Goal: Transaction & Acquisition: Purchase product/service

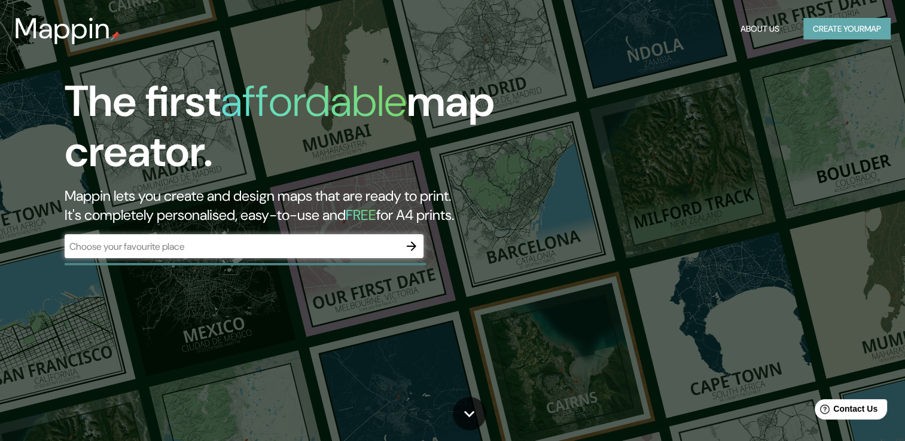
click at [840, 29] on button "Create your map" at bounding box center [846, 29] width 87 height 22
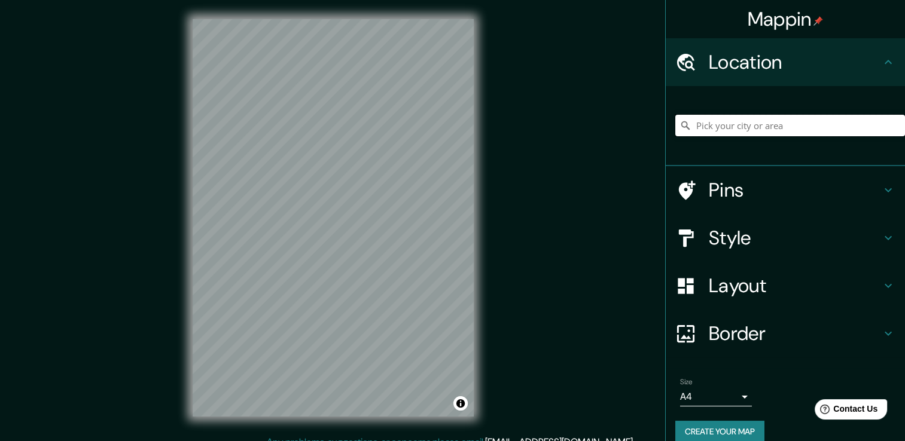
click at [744, 130] on input "Pick your city or area" at bounding box center [790, 126] width 230 height 22
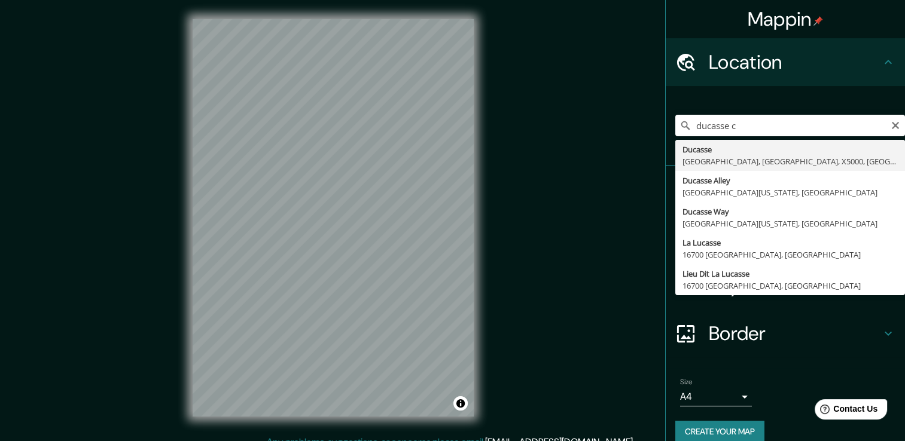
type input "Ducasse, [GEOGRAPHIC_DATA], [GEOGRAPHIC_DATA], X5000, [GEOGRAPHIC_DATA]"
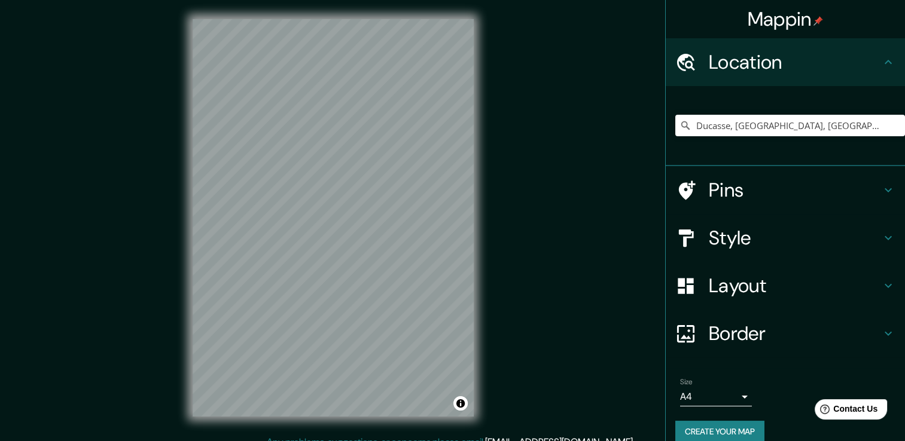
click at [784, 225] on div "Style" at bounding box center [785, 238] width 239 height 48
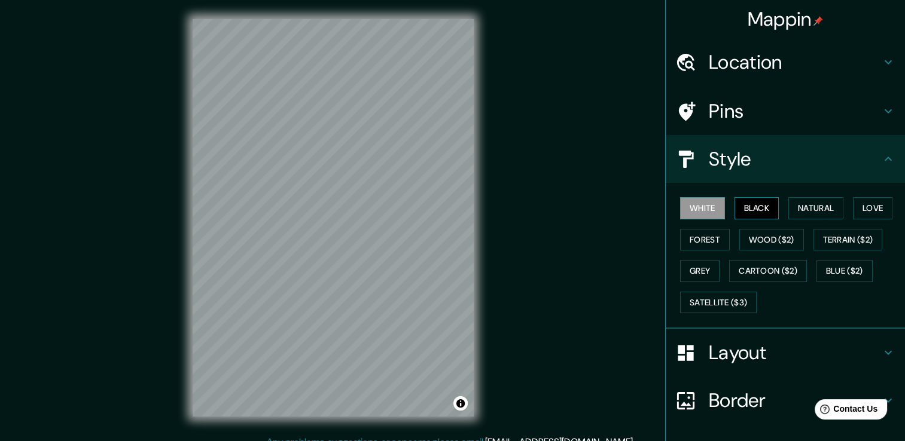
click at [756, 212] on button "Black" at bounding box center [757, 208] width 45 height 22
click at [690, 202] on button "White" at bounding box center [702, 208] width 45 height 22
click at [730, 109] on h4 "Pins" at bounding box center [795, 111] width 172 height 24
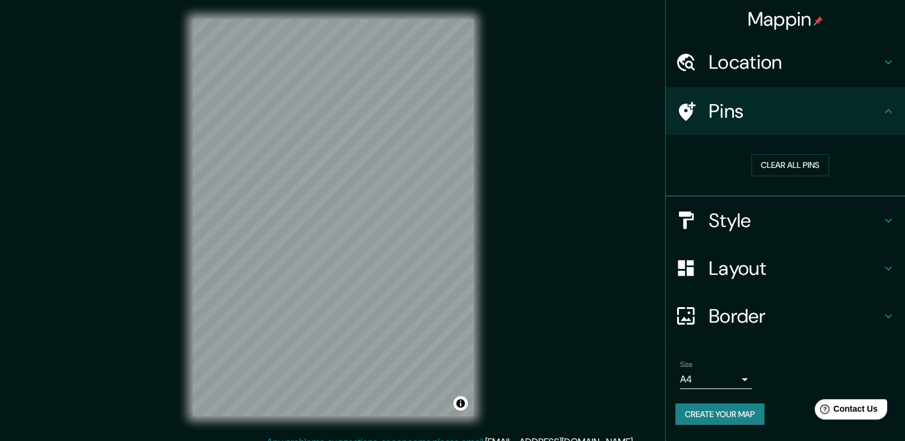
click at [730, 109] on h4 "Pins" at bounding box center [795, 111] width 172 height 24
click at [764, 218] on h4 "Style" at bounding box center [795, 221] width 172 height 24
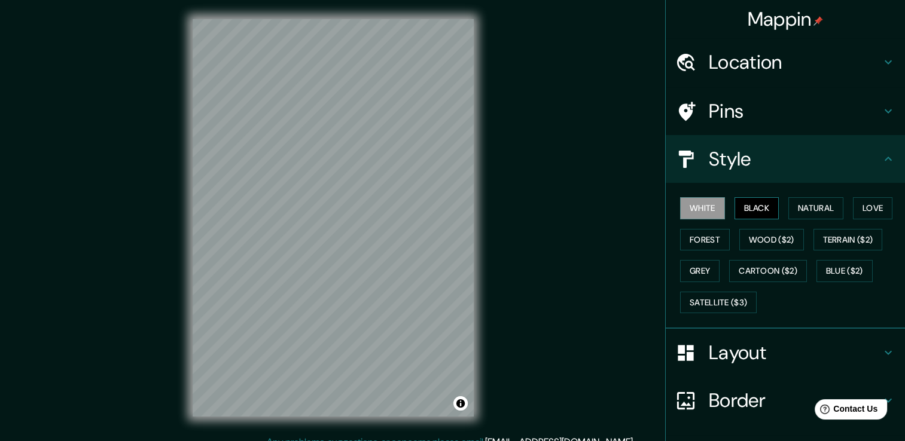
click at [735, 199] on button "Black" at bounding box center [757, 208] width 45 height 22
